Goal: Complete application form

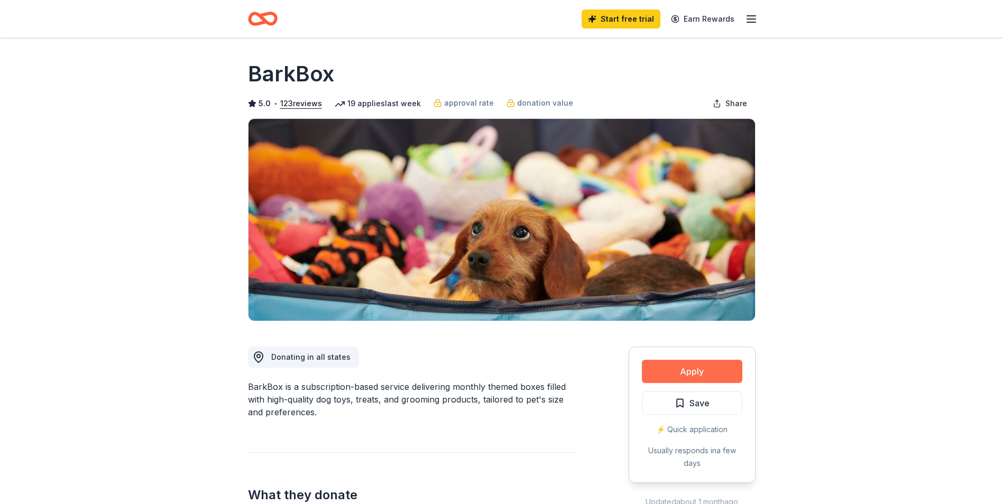
click at [683, 369] on button "Apply" at bounding box center [692, 371] width 100 height 23
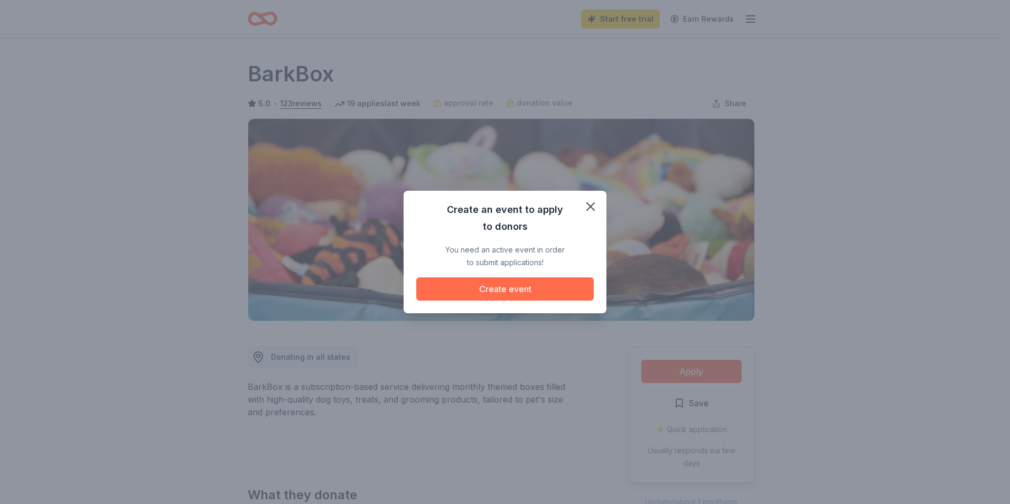
click at [490, 290] on button "Create event" at bounding box center [505, 288] width 178 height 23
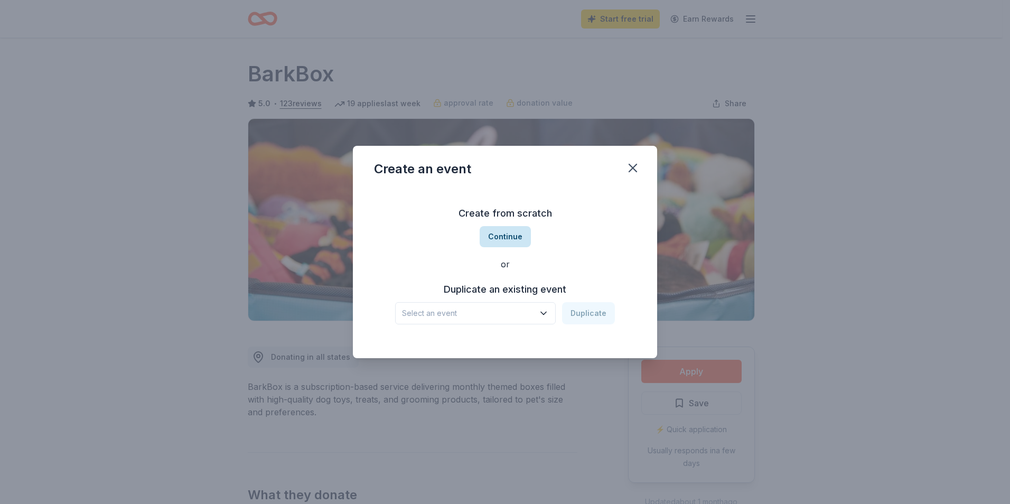
click at [517, 229] on button "Continue" at bounding box center [505, 236] width 51 height 21
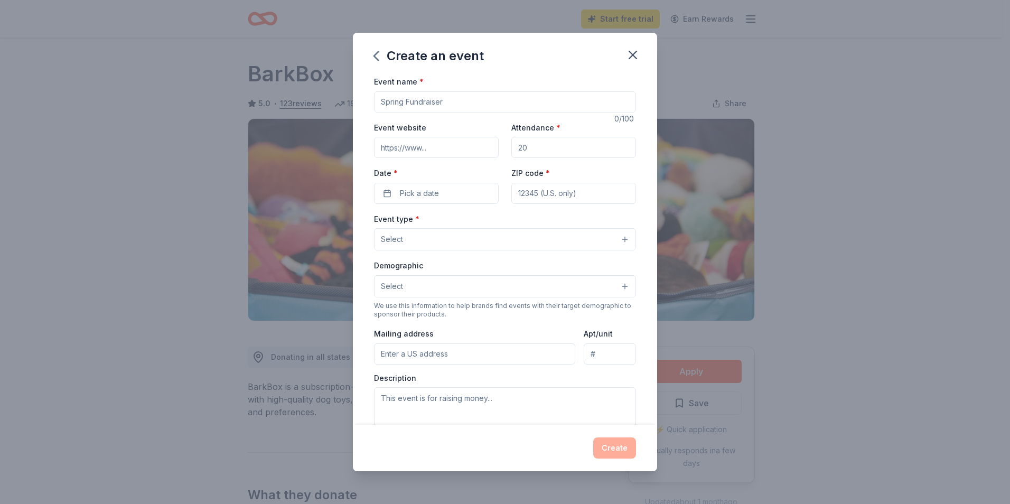
click at [447, 98] on input "Event name *" at bounding box center [505, 101] width 262 height 21
type input "Thriller [DATE]"
click at [603, 142] on input "Attendance *" at bounding box center [574, 147] width 125 height 21
type input "150"
click at [460, 194] on button "Pick a date" at bounding box center [436, 193] width 125 height 21
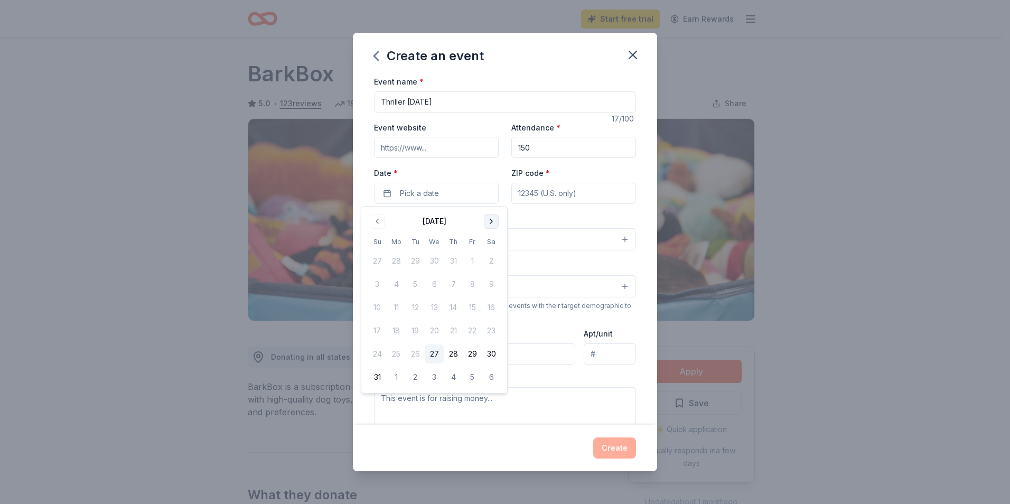
click at [495, 225] on button "Go to next month" at bounding box center [491, 221] width 15 height 15
click at [458, 357] on button "30" at bounding box center [453, 354] width 19 height 19
click at [563, 191] on input "ZIP code *" at bounding box center [574, 193] width 125 height 21
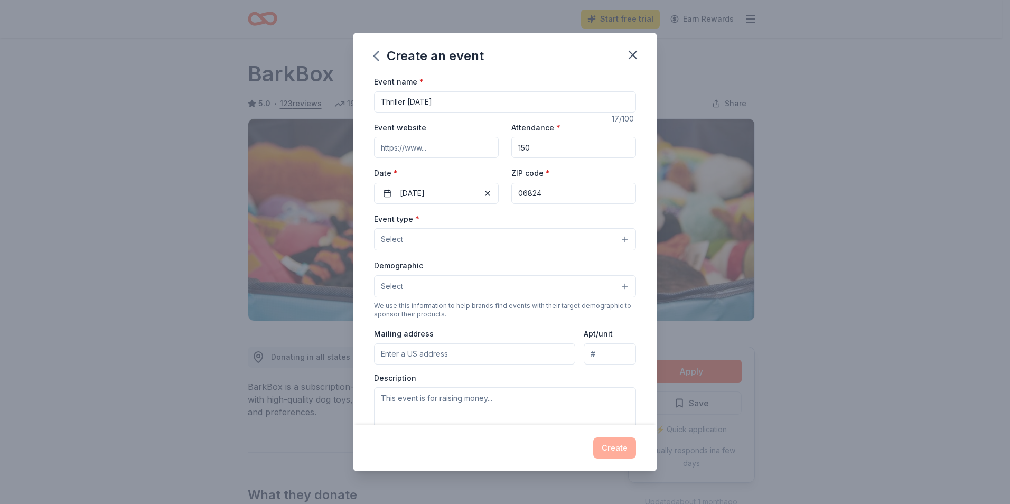
type input "06824"
click at [475, 239] on button "Select" at bounding box center [505, 239] width 262 height 22
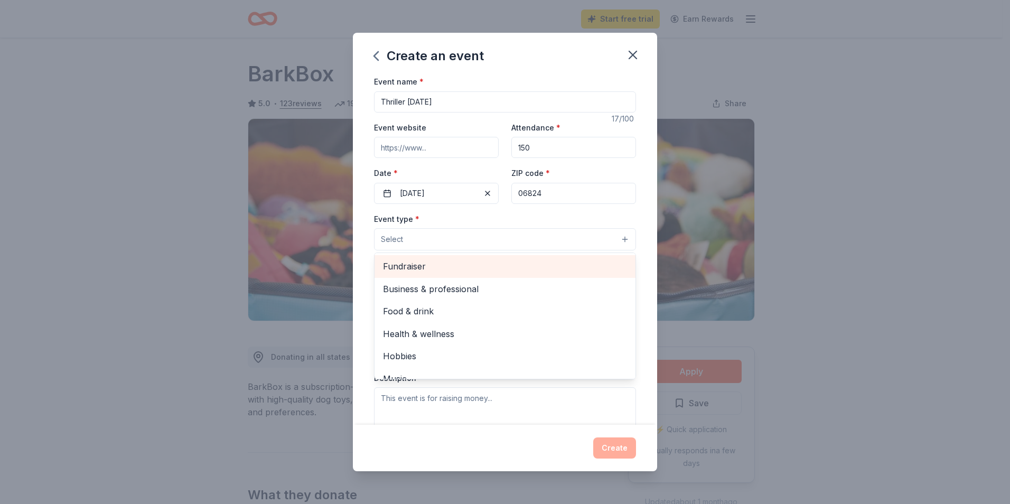
click at [484, 271] on span "Fundraiser" at bounding box center [505, 266] width 244 height 14
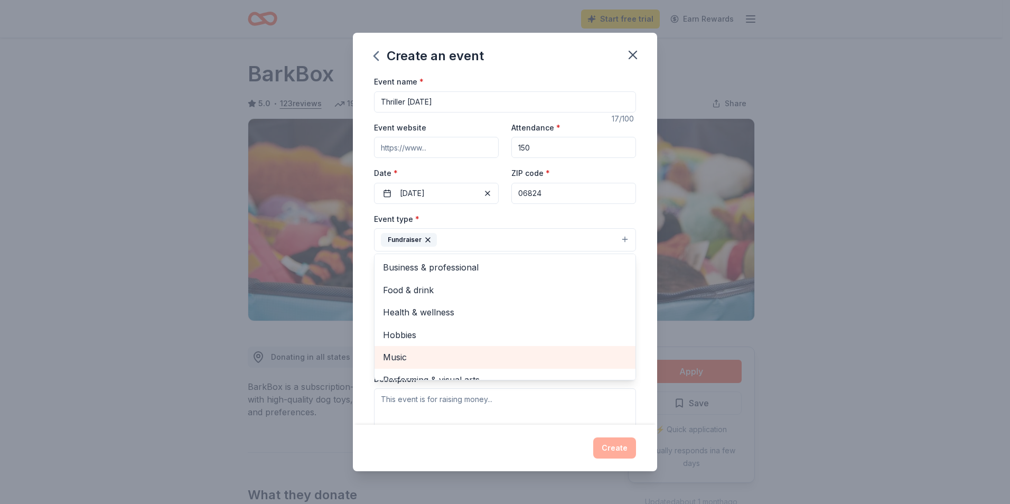
click at [493, 359] on span "Music" at bounding box center [505, 357] width 244 height 14
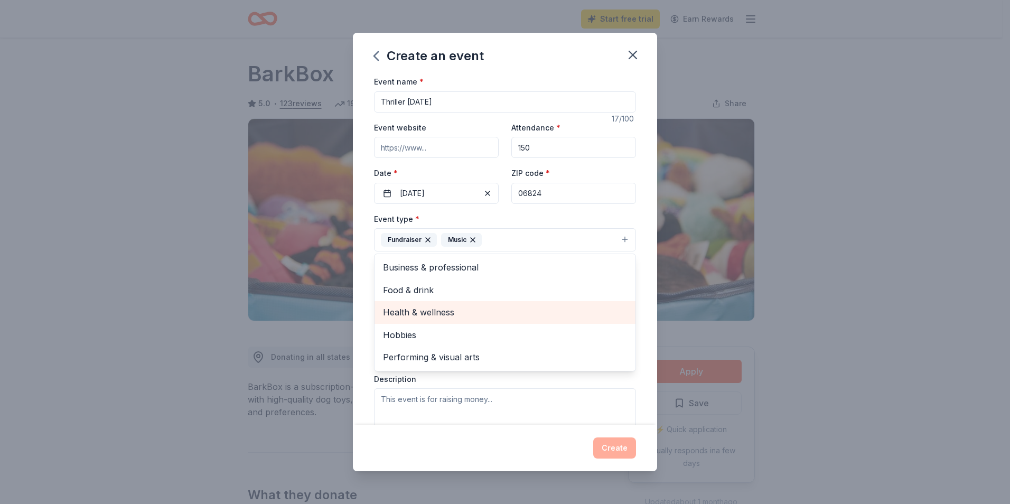
scroll to position [156, 0]
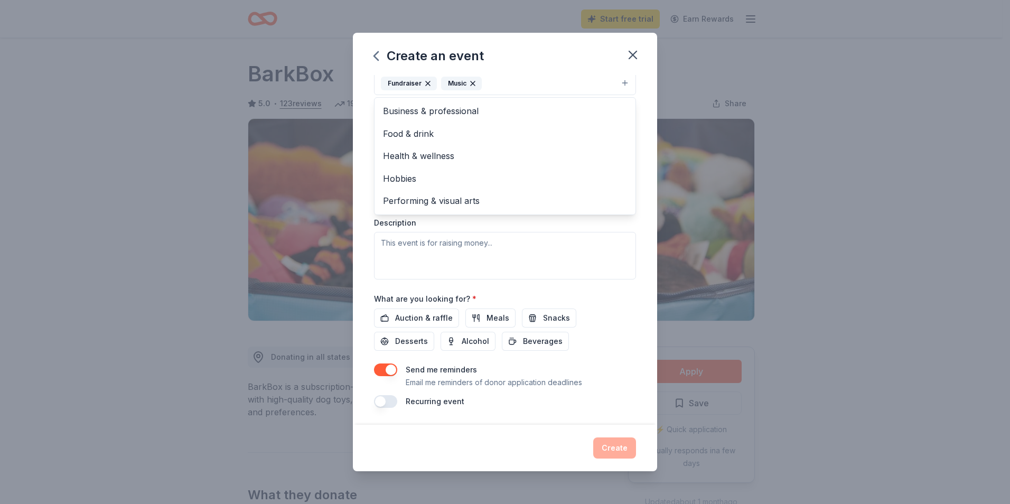
click at [641, 228] on div "Event name * Thriller [DATE] 17 /100 Event website Attendance * 150 Date * [DAT…" at bounding box center [505, 250] width 304 height 350
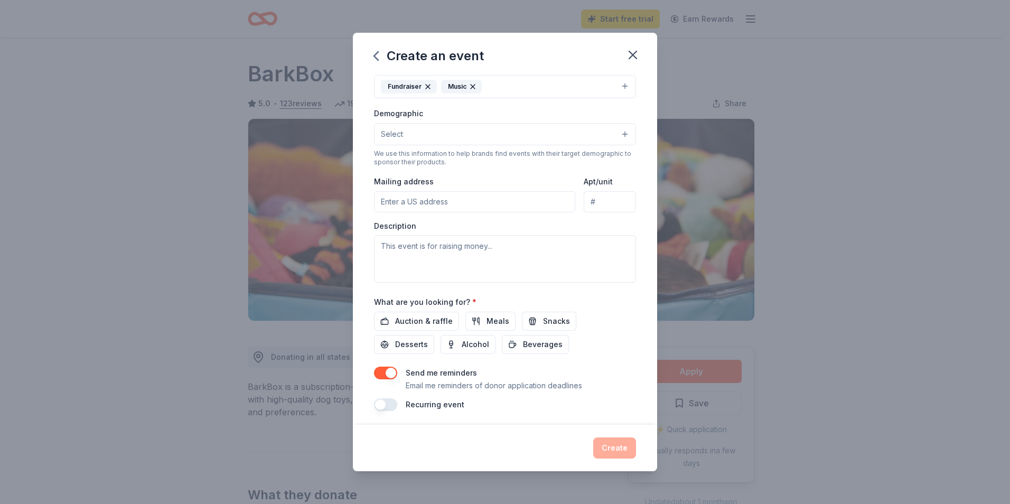
scroll to position [48, 0]
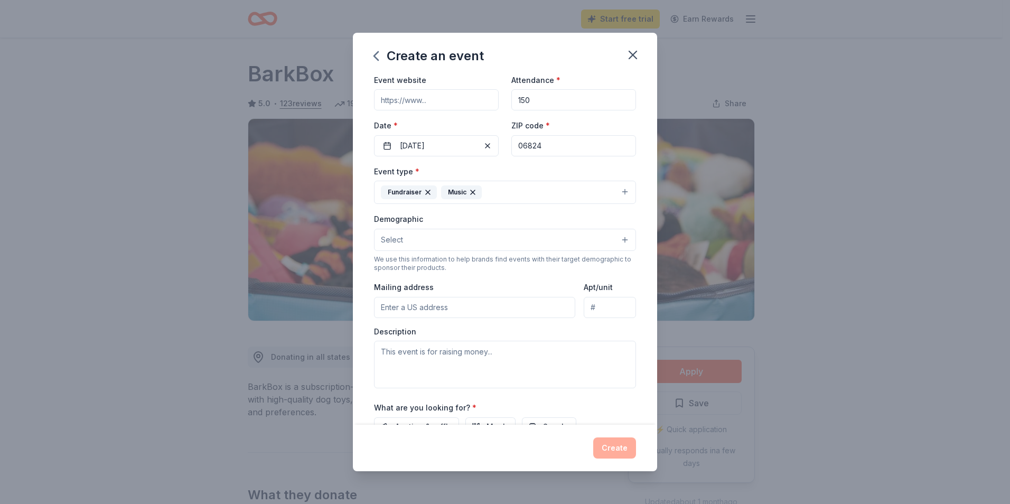
click at [444, 240] on button "Select" at bounding box center [505, 240] width 262 height 22
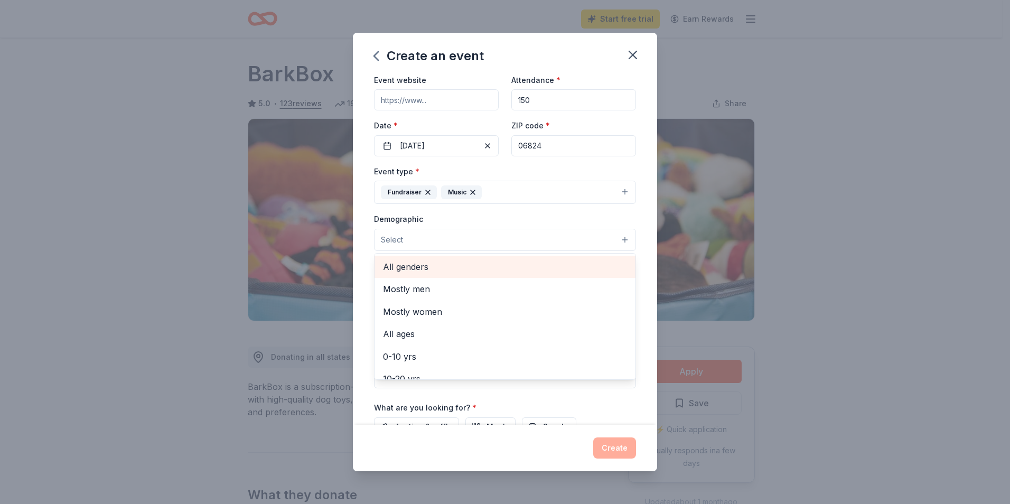
click at [443, 266] on span "All genders" at bounding box center [505, 267] width 244 height 14
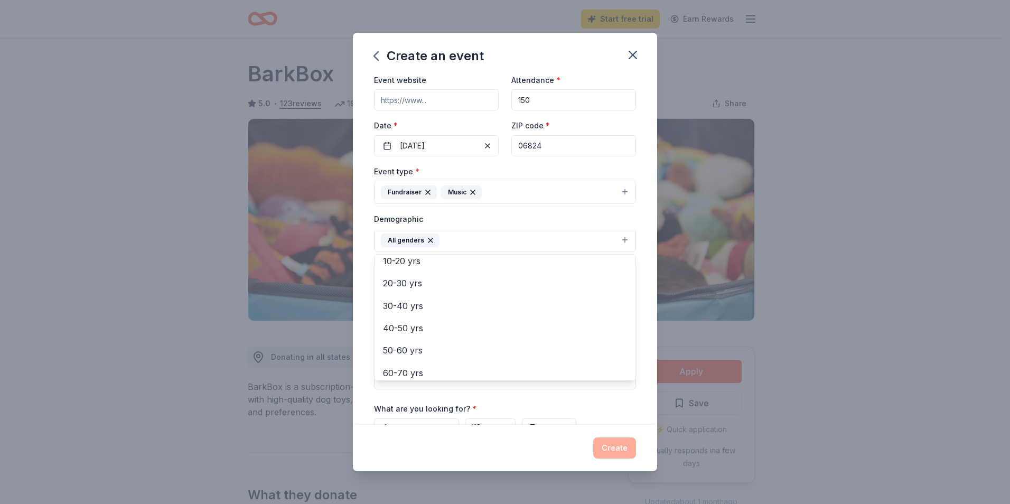
scroll to position [106, 0]
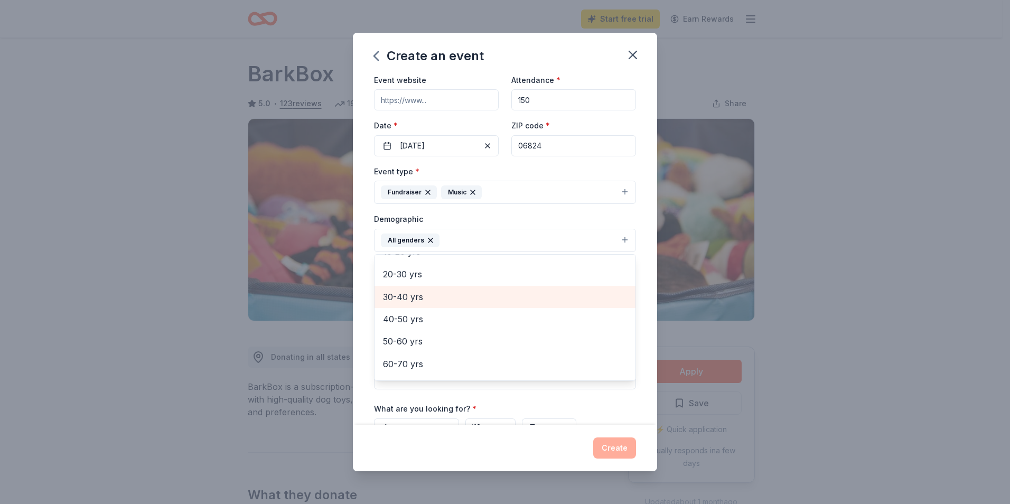
click at [466, 307] on div "30-40 yrs" at bounding box center [505, 297] width 261 height 22
click at [463, 307] on div "40-50 yrs" at bounding box center [505, 297] width 261 height 22
click at [471, 304] on span "50-60 yrs" at bounding box center [505, 300] width 244 height 14
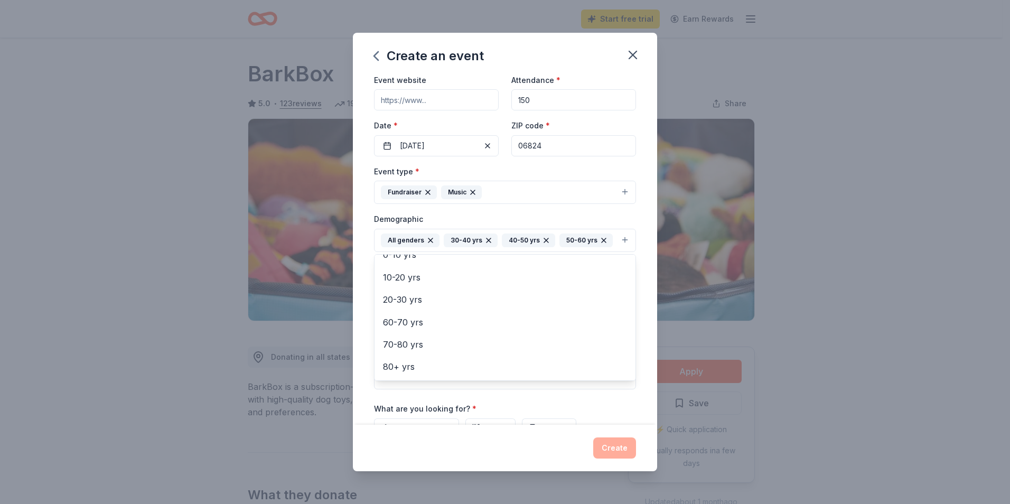
click at [638, 209] on div "Event name * Thriller [DATE] 17 /100 Event website Attendance * 150 Date * [DAT…" at bounding box center [505, 250] width 304 height 350
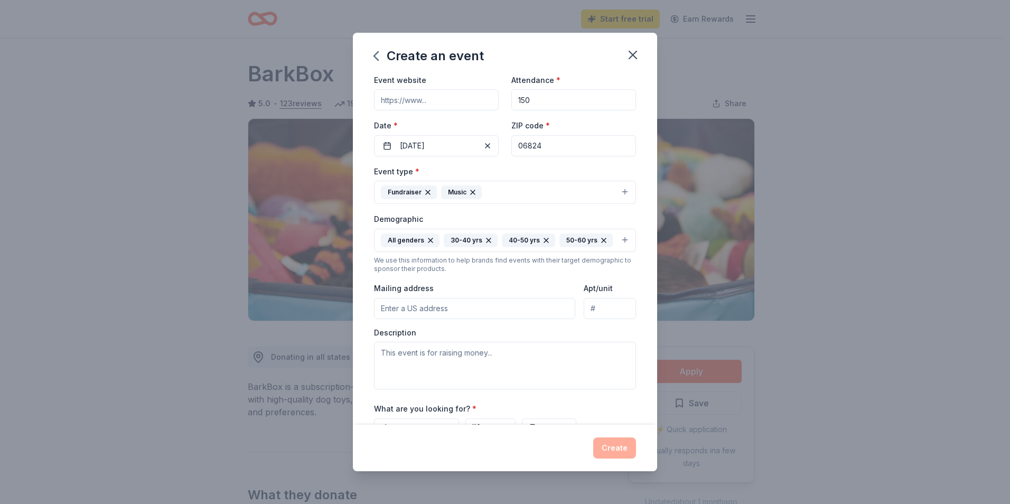
click at [471, 319] on input "Mailing address" at bounding box center [474, 308] width 201 height 21
type input "[STREET_ADDRESS]"
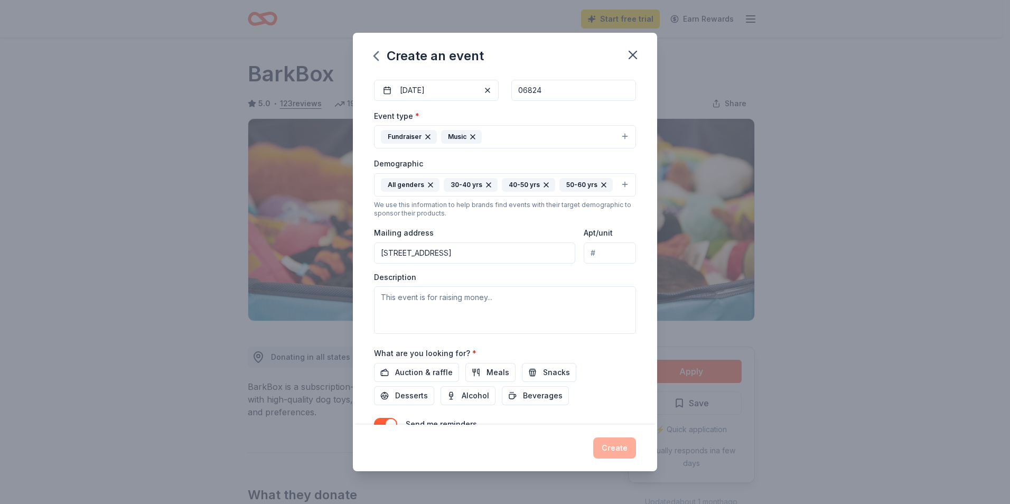
scroll to position [175, 0]
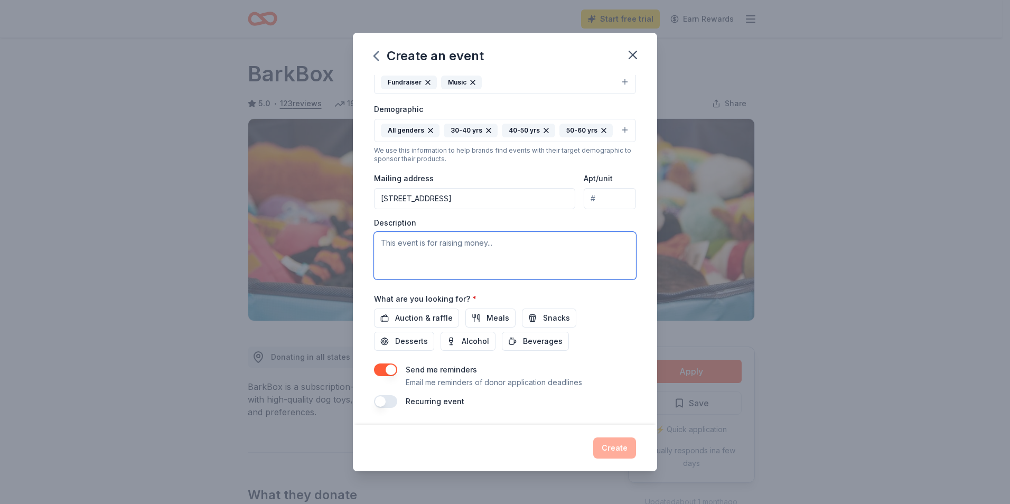
click at [437, 257] on textarea at bounding box center [505, 256] width 262 height 48
drag, startPoint x: 437, startPoint y: 257, endPoint x: 419, endPoint y: 243, distance: 22.9
paste textarea "Thriller [DATE] is your chance to party with a purpose—celebrating nostalgia, c…"
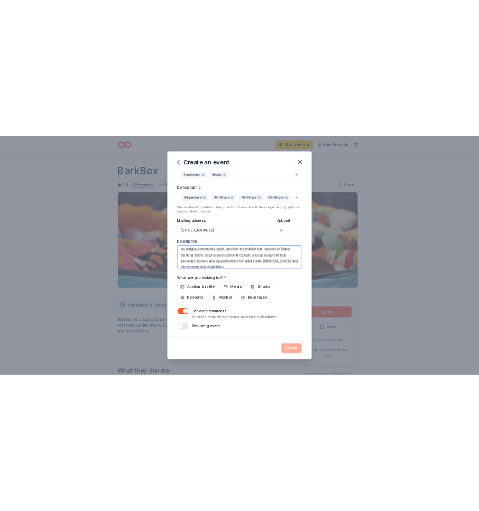
scroll to position [25, 0]
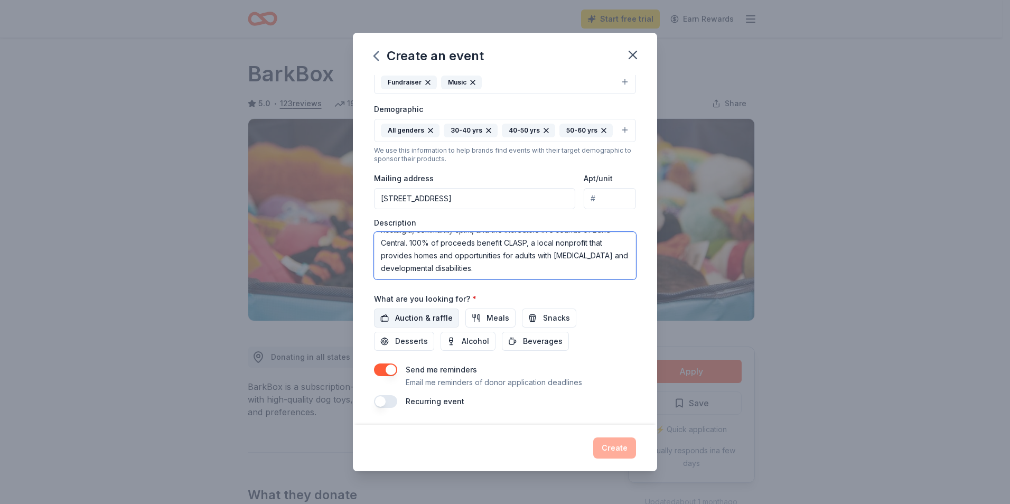
type textarea "Thriller [DATE] is your chance to party with a purpose—celebrating nostalgia, c…"
click at [429, 321] on span "Auction & raffle" at bounding box center [424, 318] width 58 height 13
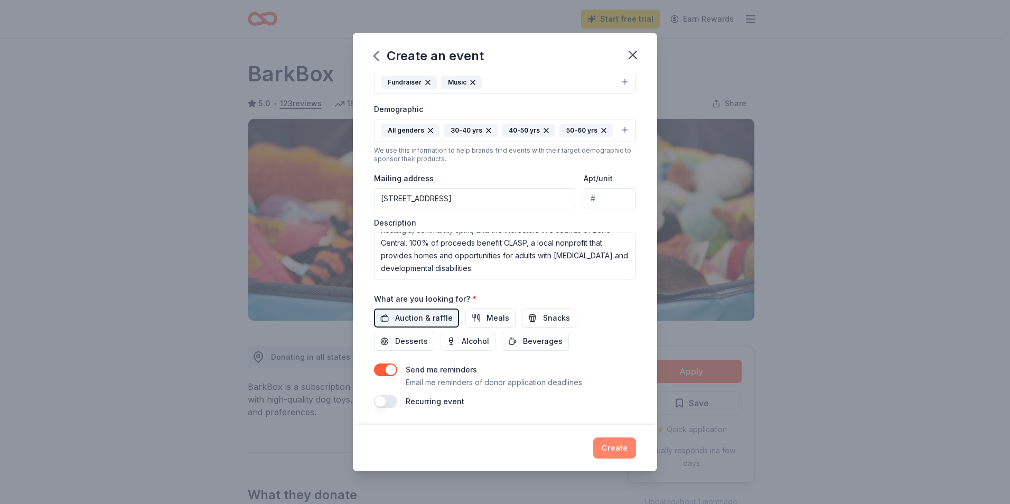
click at [611, 448] on button "Create" at bounding box center [615, 448] width 43 height 21
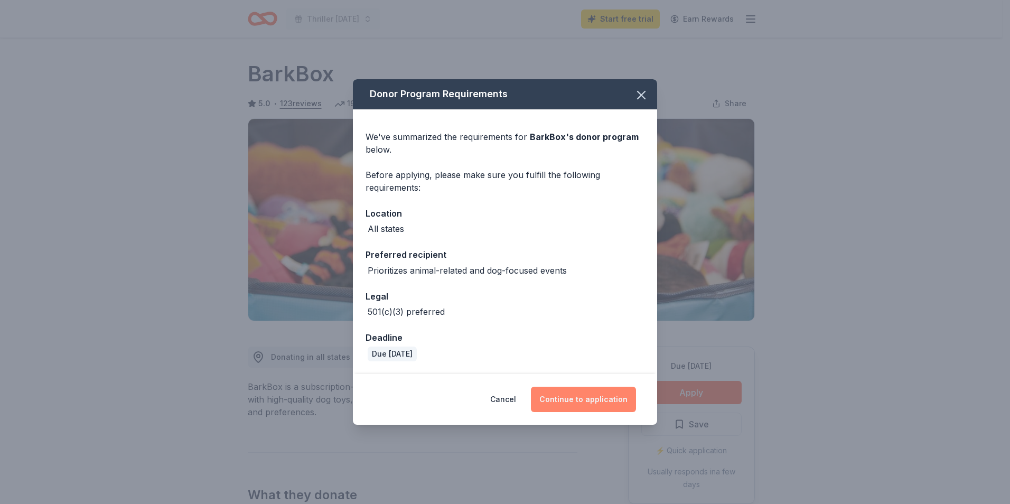
click at [595, 398] on button "Continue to application" at bounding box center [583, 399] width 105 height 25
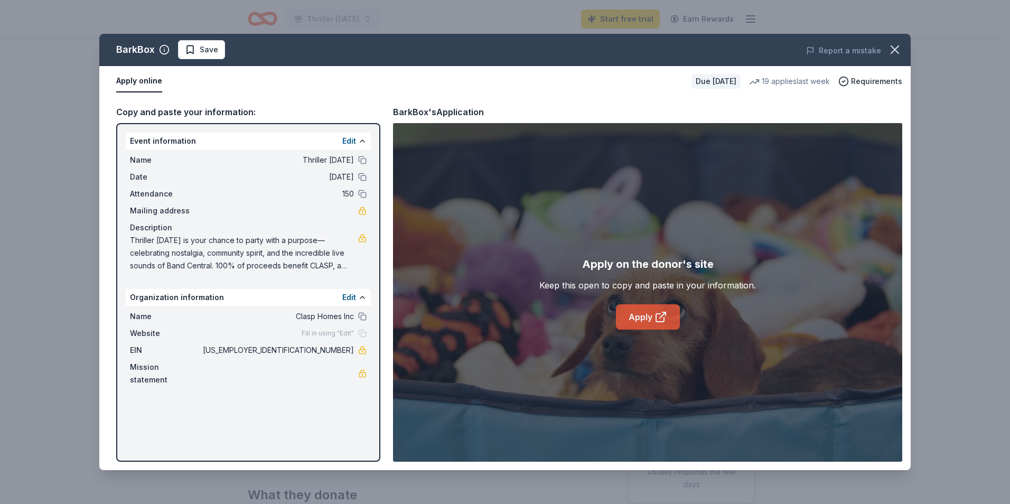
click at [639, 319] on link "Apply" at bounding box center [648, 316] width 64 height 25
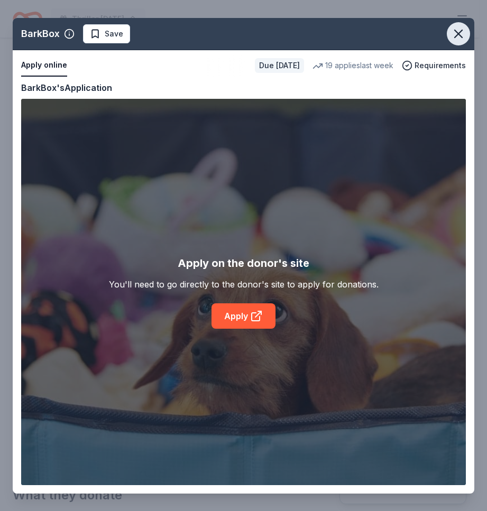
click at [462, 33] on icon "button" at bounding box center [458, 33] width 15 height 15
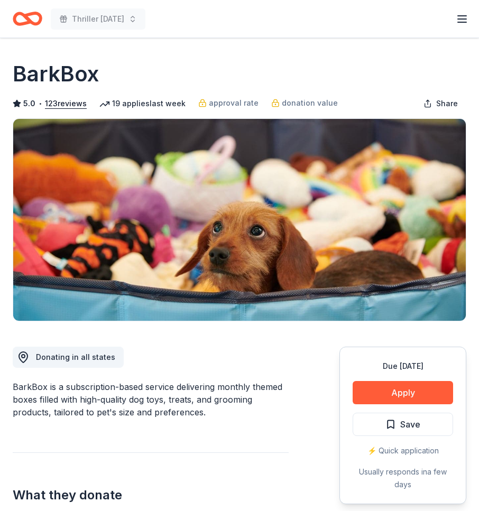
click at [463, 17] on icon "button" at bounding box center [462, 19] width 13 height 13
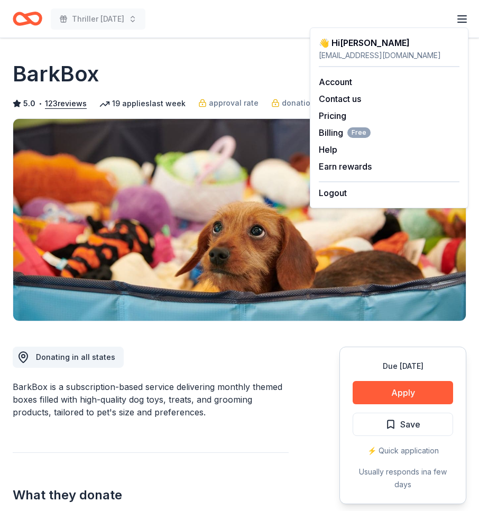
click at [186, 76] on div "BarkBox" at bounding box center [239, 74] width 453 height 30
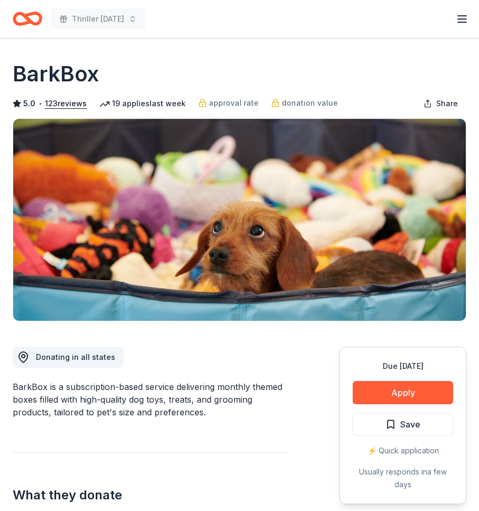
click at [37, 22] on icon "Home" at bounding box center [28, 18] width 30 height 25
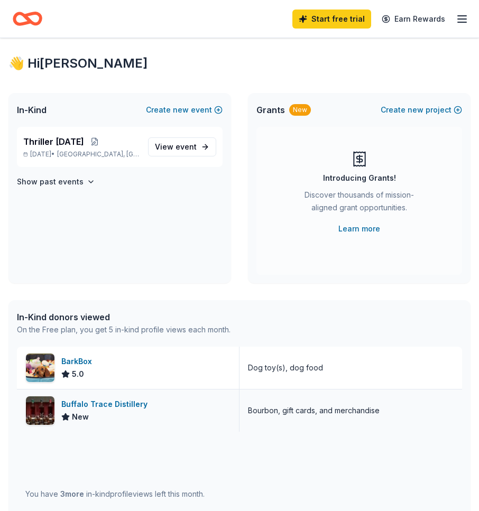
click at [106, 407] on div "Buffalo Trace Distillery" at bounding box center [106, 404] width 90 height 13
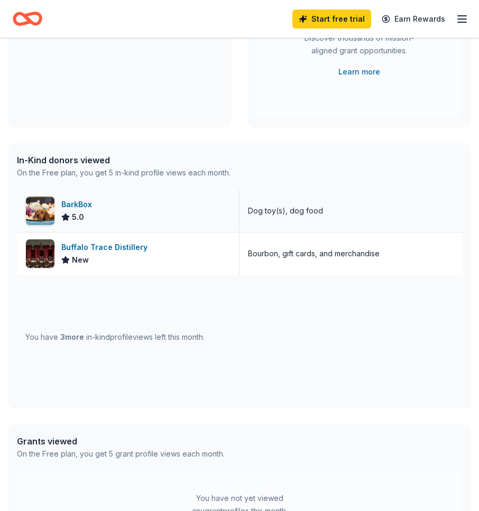
scroll to position [159, 0]
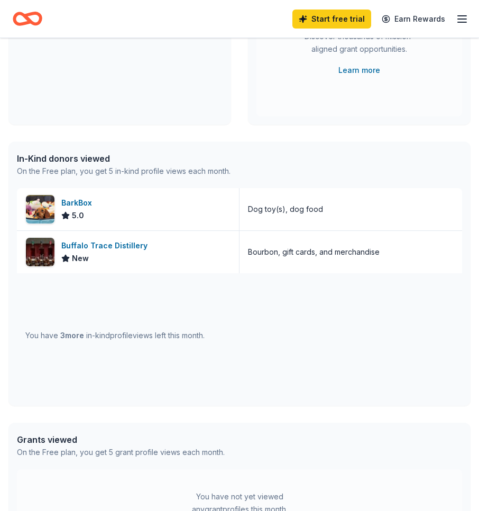
click at [63, 335] on span "3 more" at bounding box center [72, 335] width 24 height 9
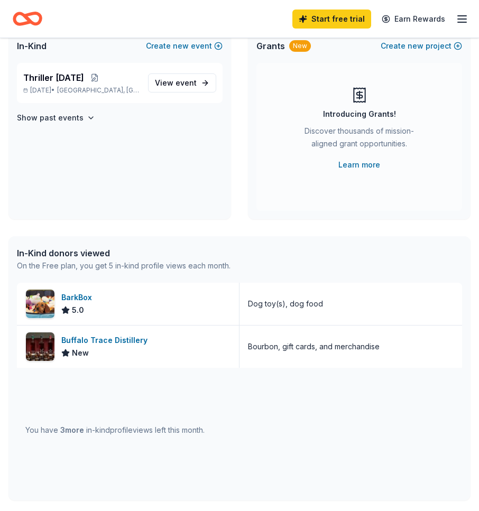
scroll to position [0, 0]
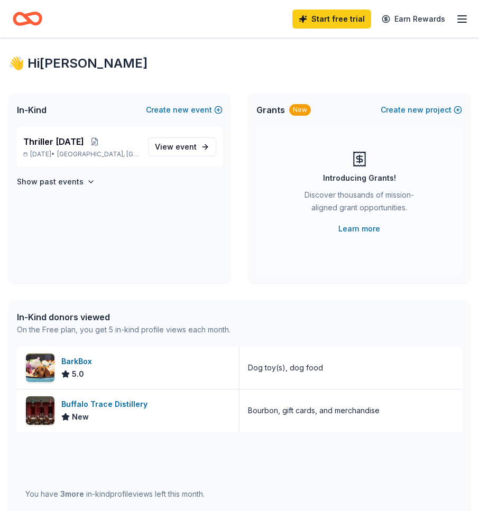
click at [461, 18] on icon "button" at bounding box center [462, 19] width 13 height 13
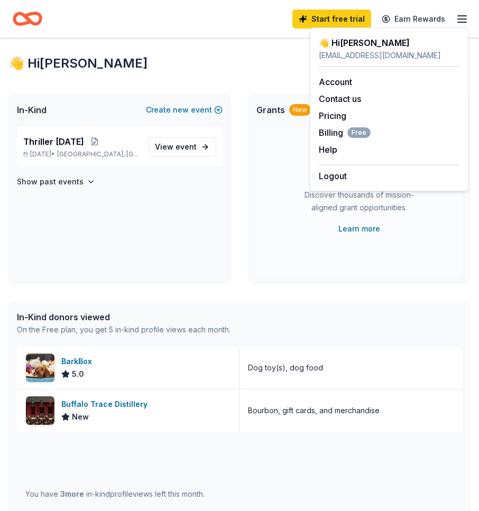
click at [31, 14] on icon "Home" at bounding box center [32, 18] width 16 height 11
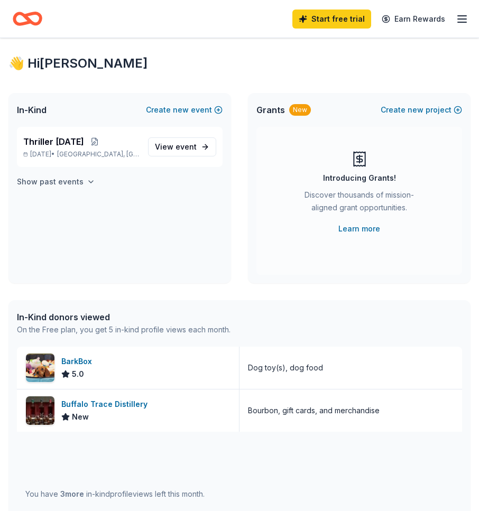
click at [44, 180] on h4 "Show past events" at bounding box center [50, 181] width 67 height 13
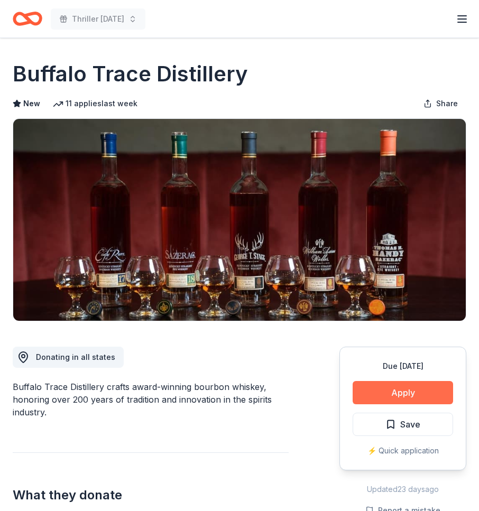
click at [415, 396] on button "Apply" at bounding box center [403, 392] width 100 height 23
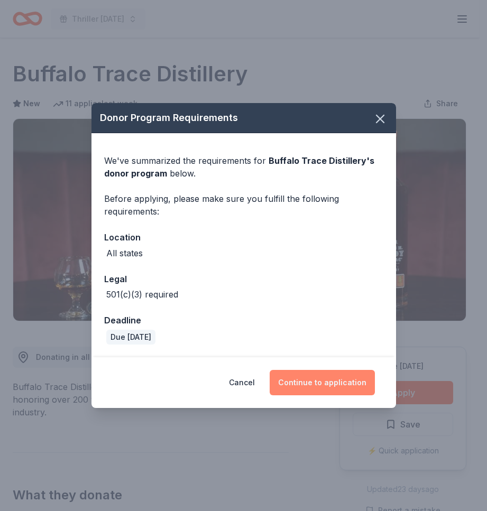
click at [318, 385] on button "Continue to application" at bounding box center [322, 382] width 105 height 25
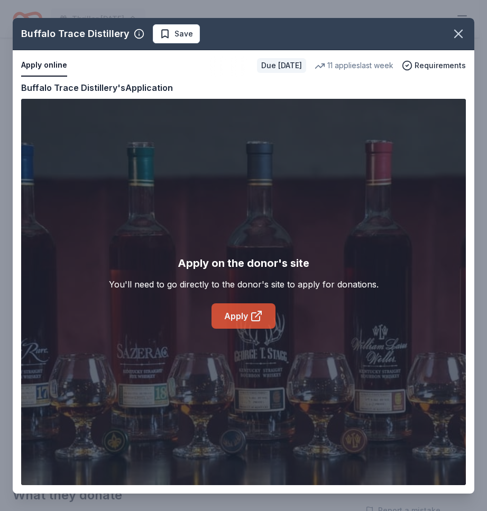
click at [244, 315] on link "Apply" at bounding box center [243, 315] width 64 height 25
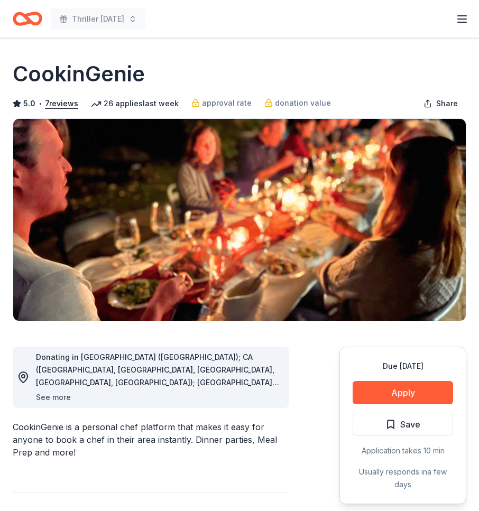
click at [51, 395] on button "See more" at bounding box center [53, 397] width 35 height 13
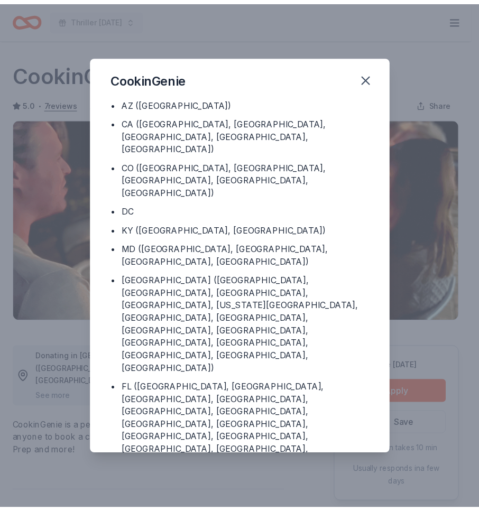
scroll to position [35, 0]
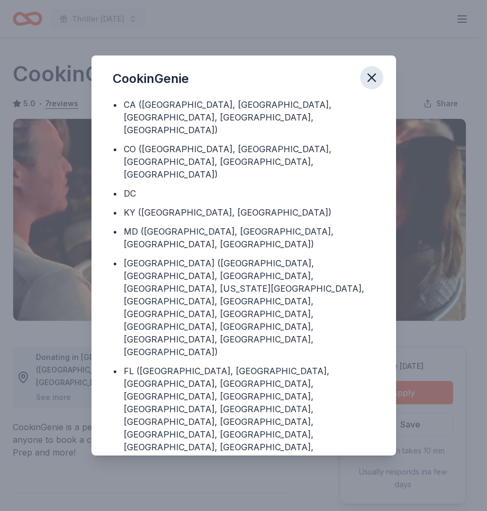
click at [377, 75] on icon "button" at bounding box center [371, 77] width 15 height 15
